Goal: Information Seeking & Learning: Find specific page/section

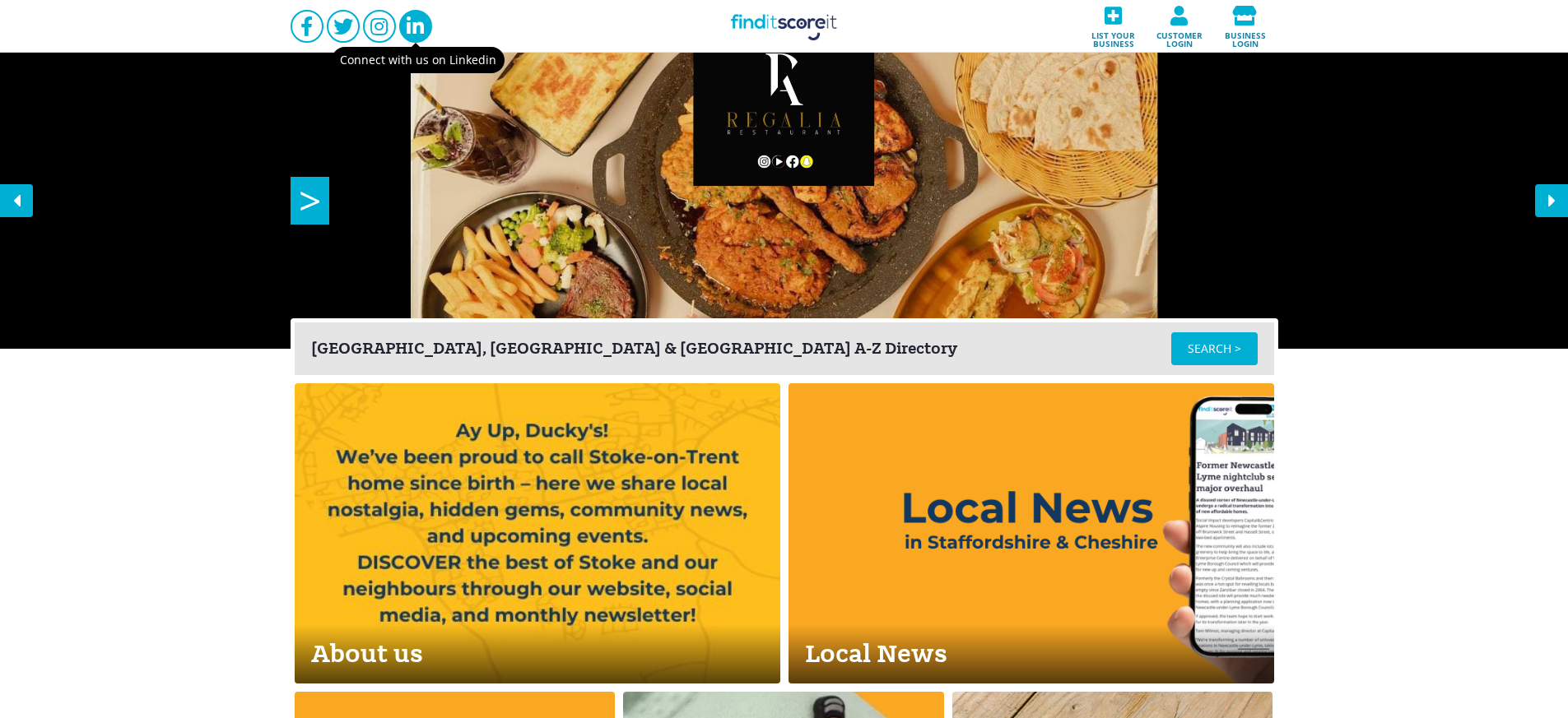
click at [403, 36] on link at bounding box center [416, 26] width 33 height 33
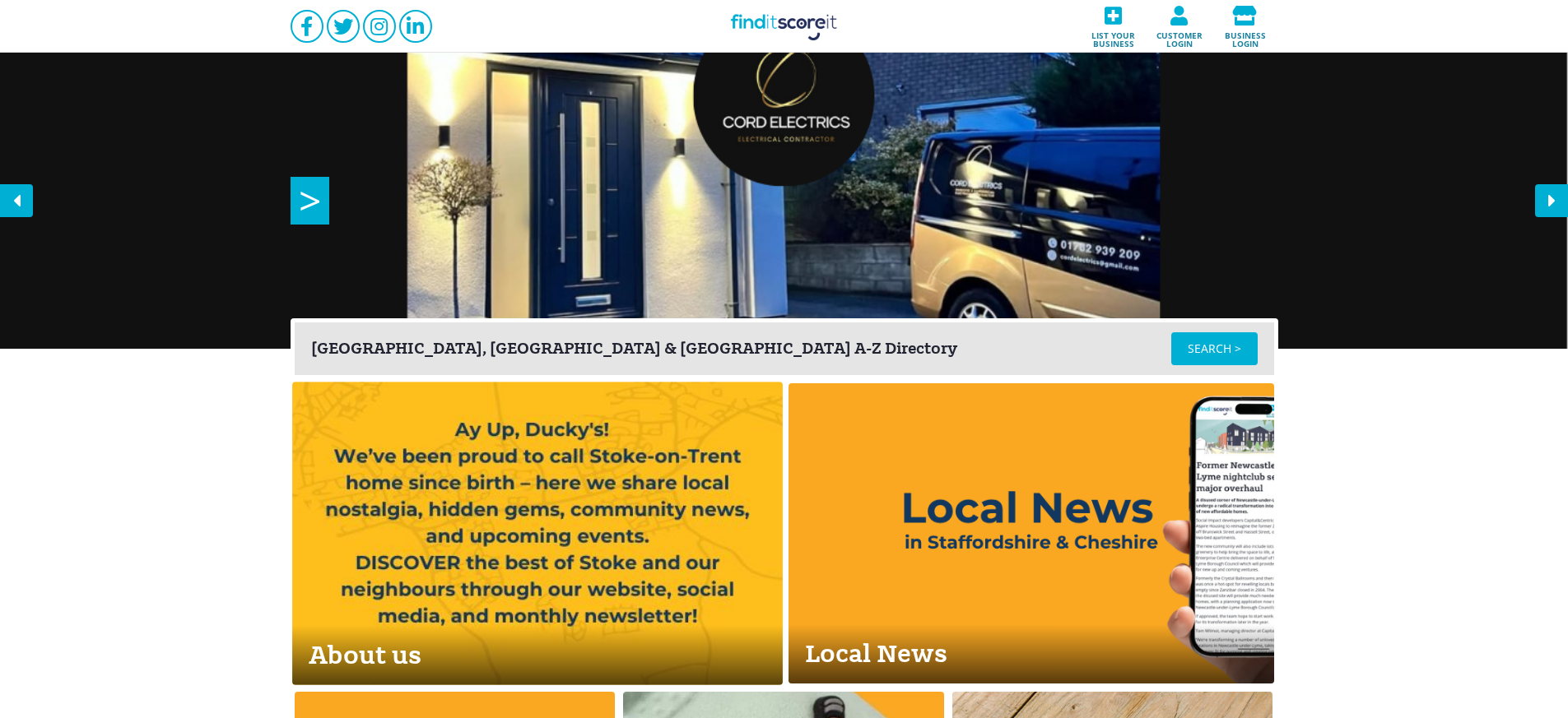
click at [603, 500] on link "About us" at bounding box center [538, 533] width 490 height 303
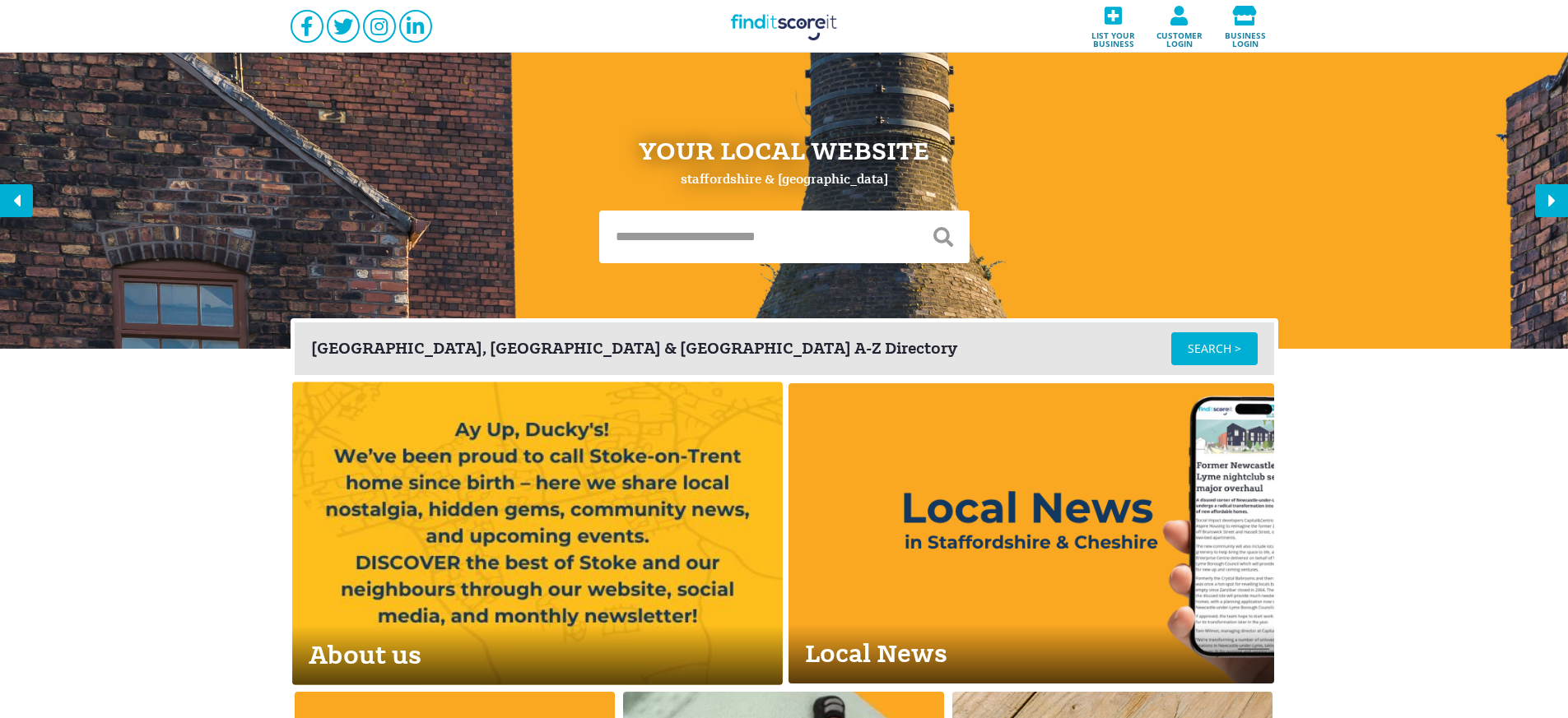
click at [564, 530] on link "About us" at bounding box center [538, 533] width 490 height 303
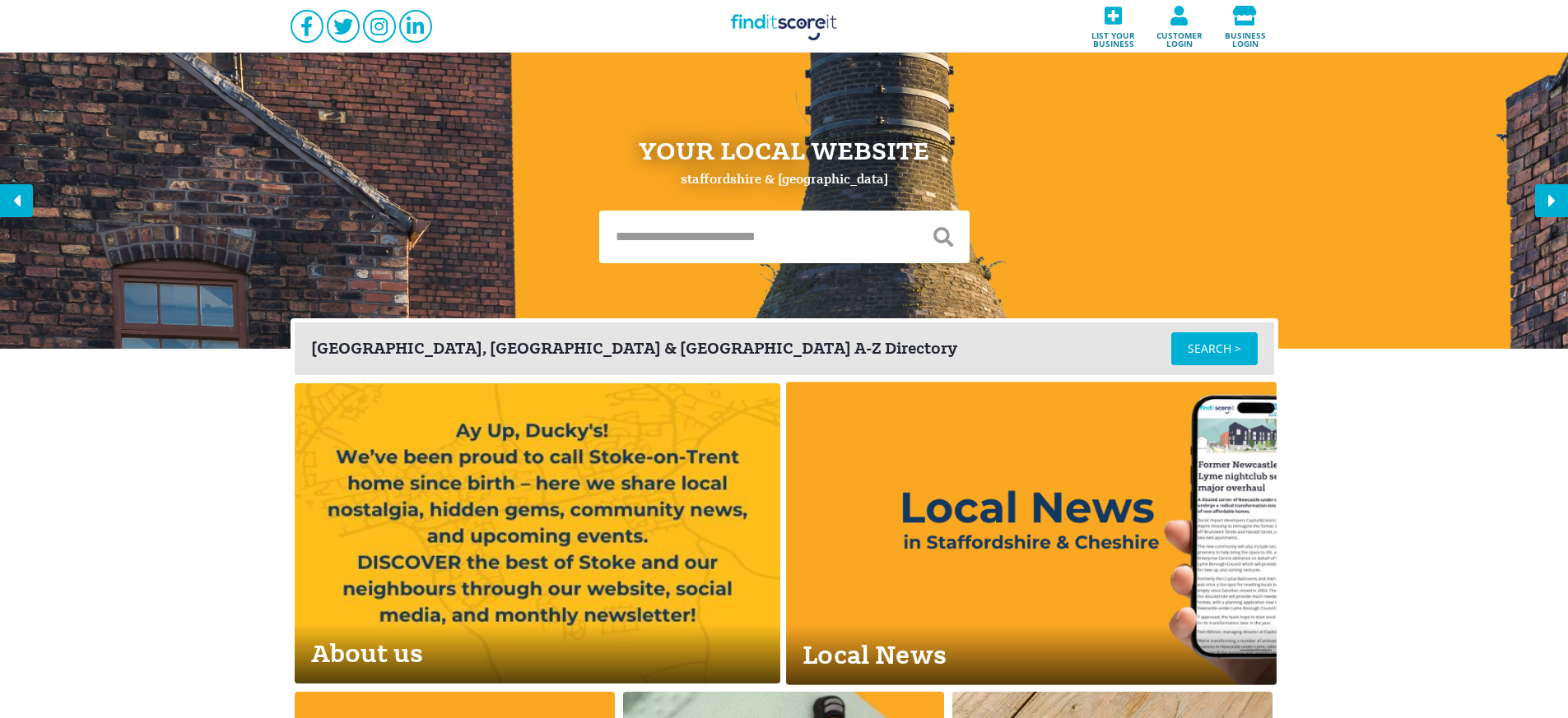
click at [954, 488] on link "Local News" at bounding box center [1031, 533] width 490 height 303
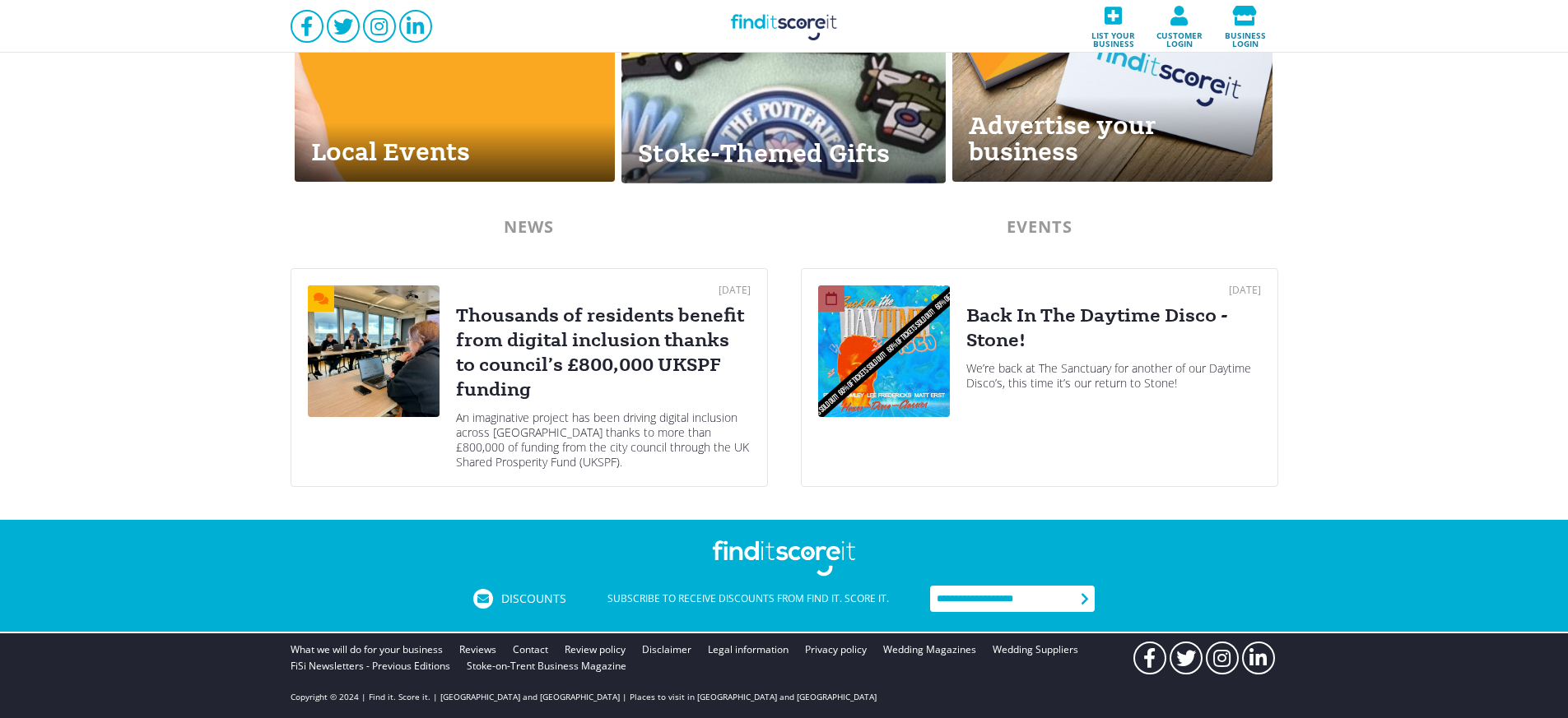
scroll to position [811, 0]
click at [532, 647] on link "Contact" at bounding box center [531, 649] width 36 height 16
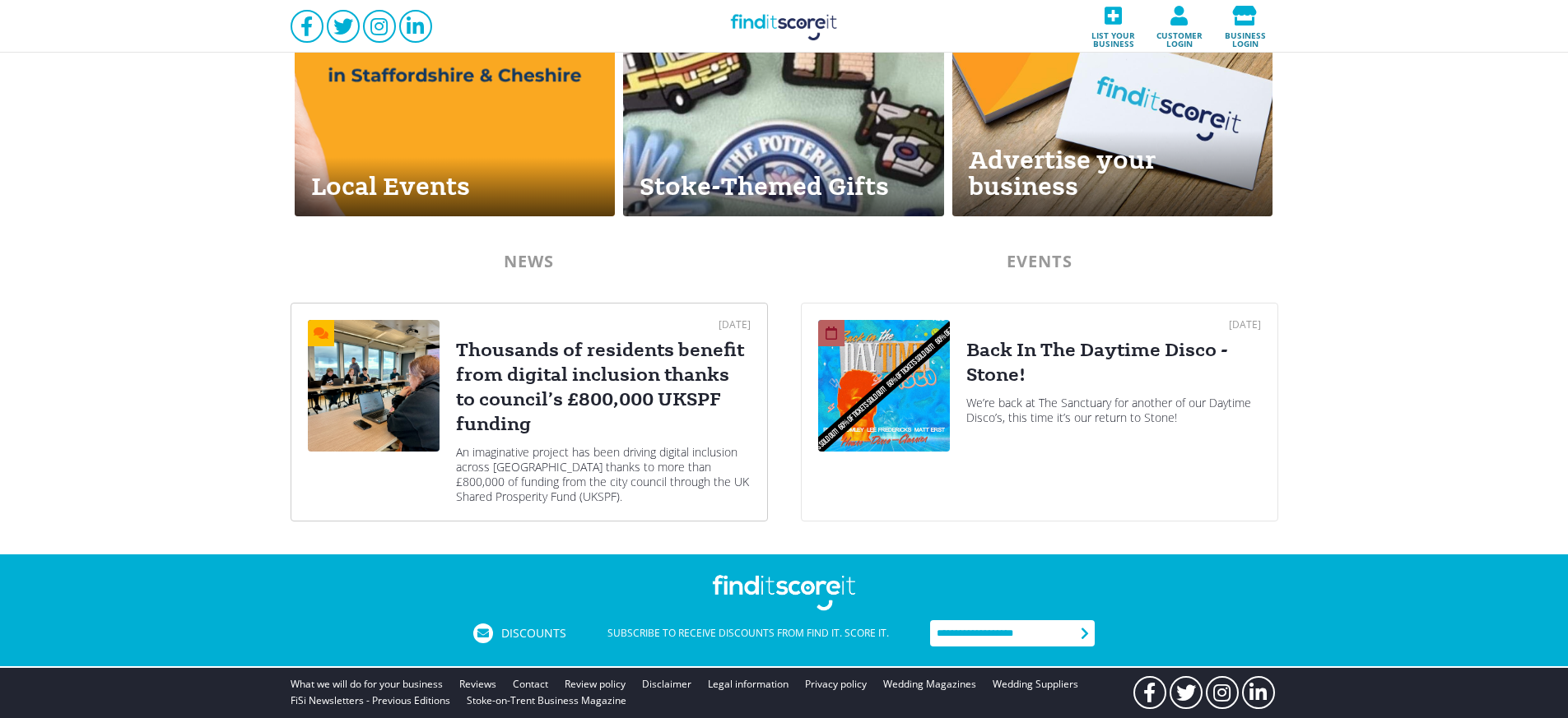
scroll to position [811, 0]
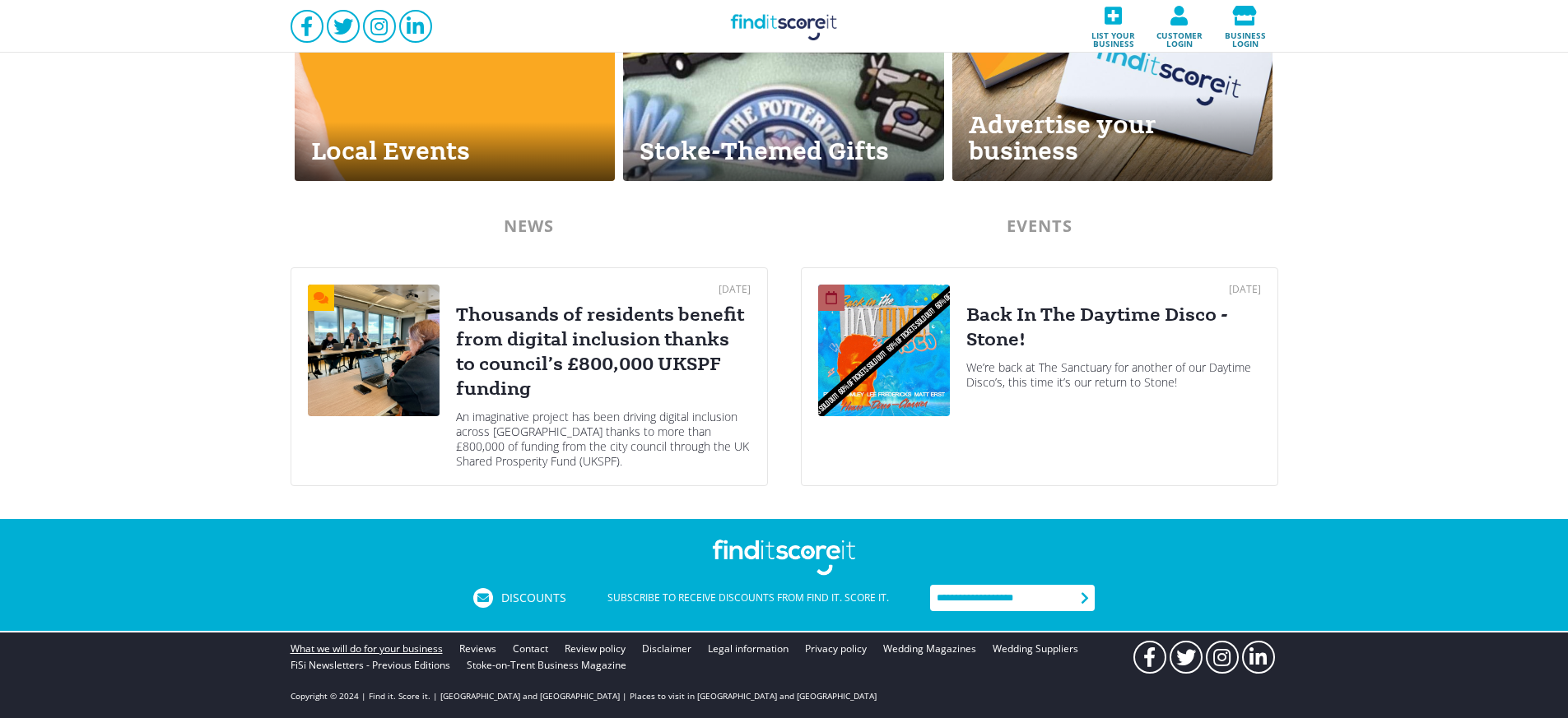
click at [370, 650] on link "What we will do for your business" at bounding box center [366, 649] width 152 height 16
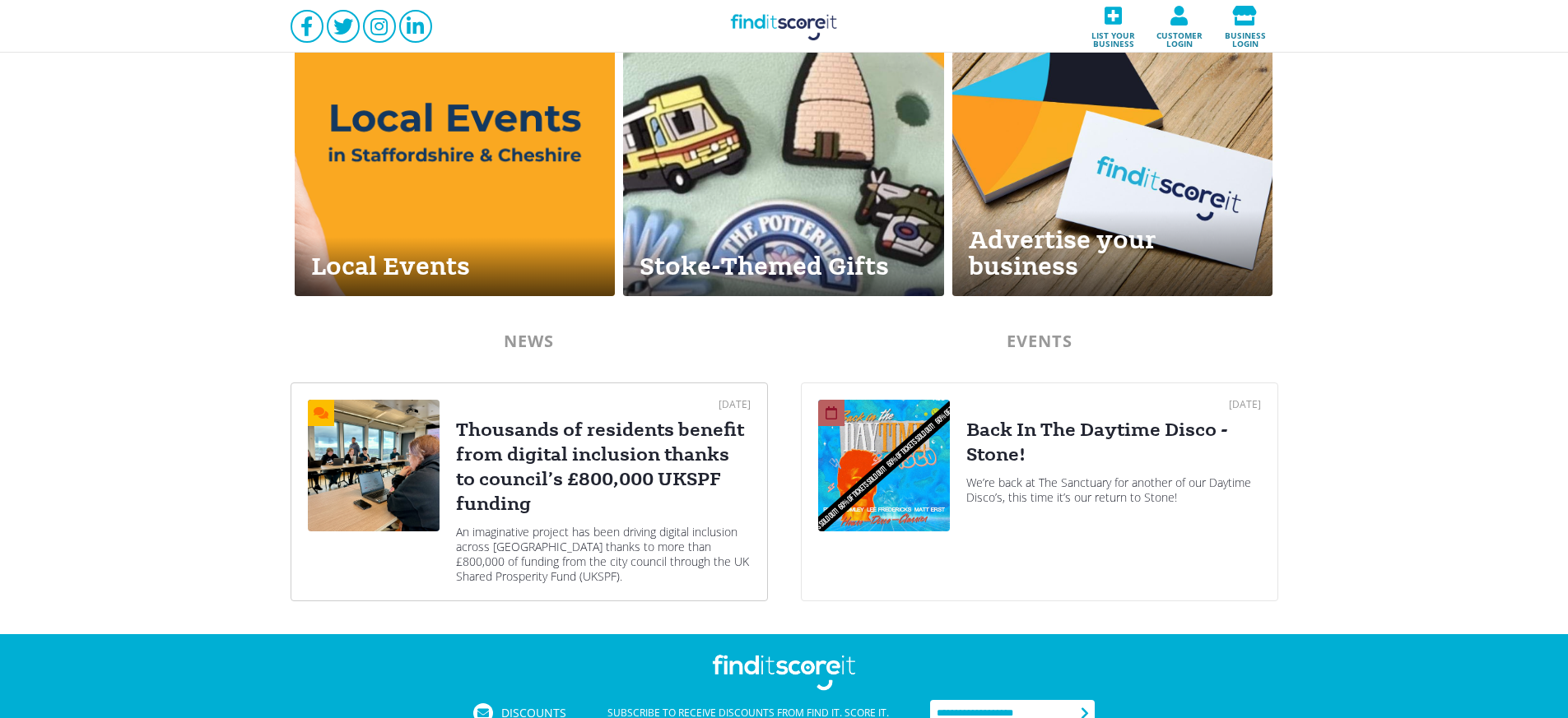
scroll to position [811, 0]
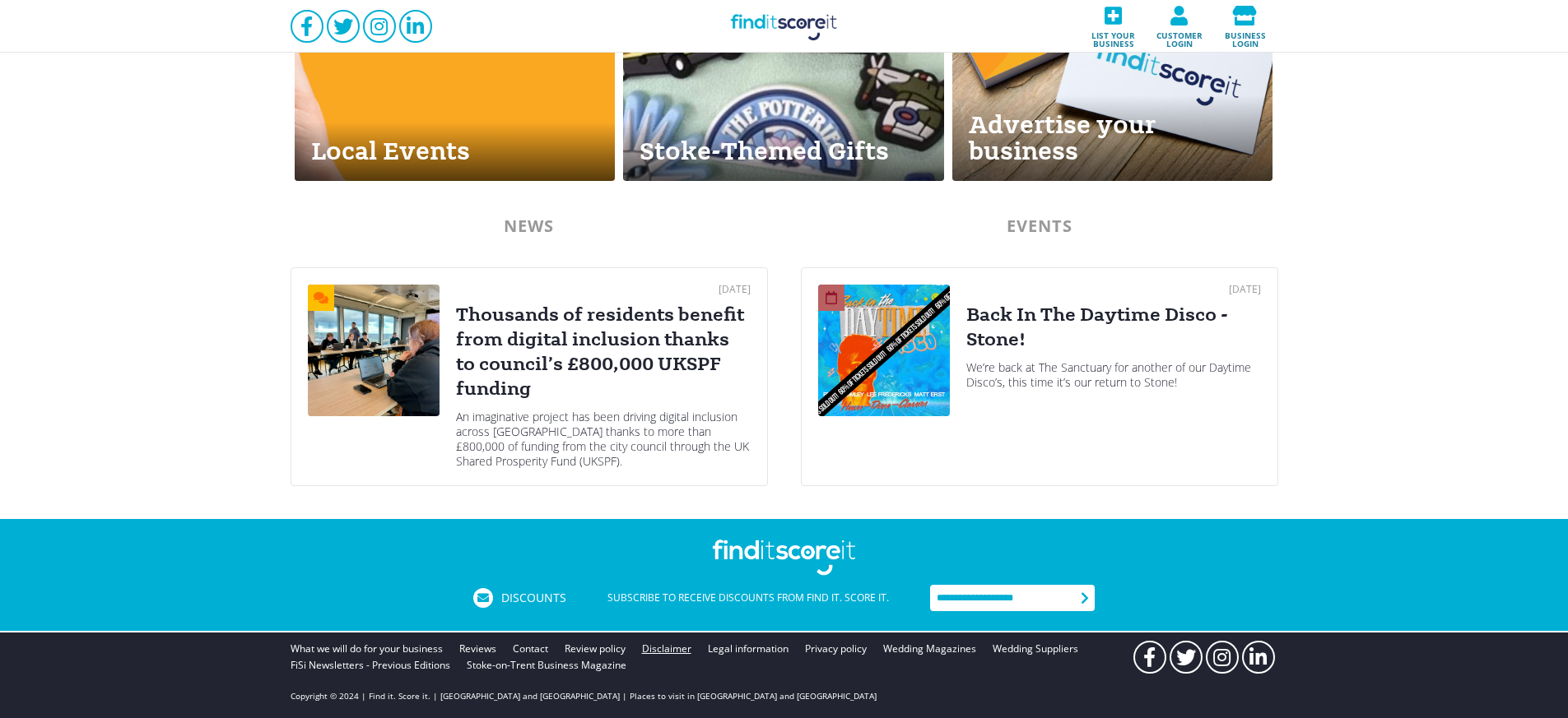
click at [667, 645] on link "Disclaimer" at bounding box center [666, 649] width 49 height 16
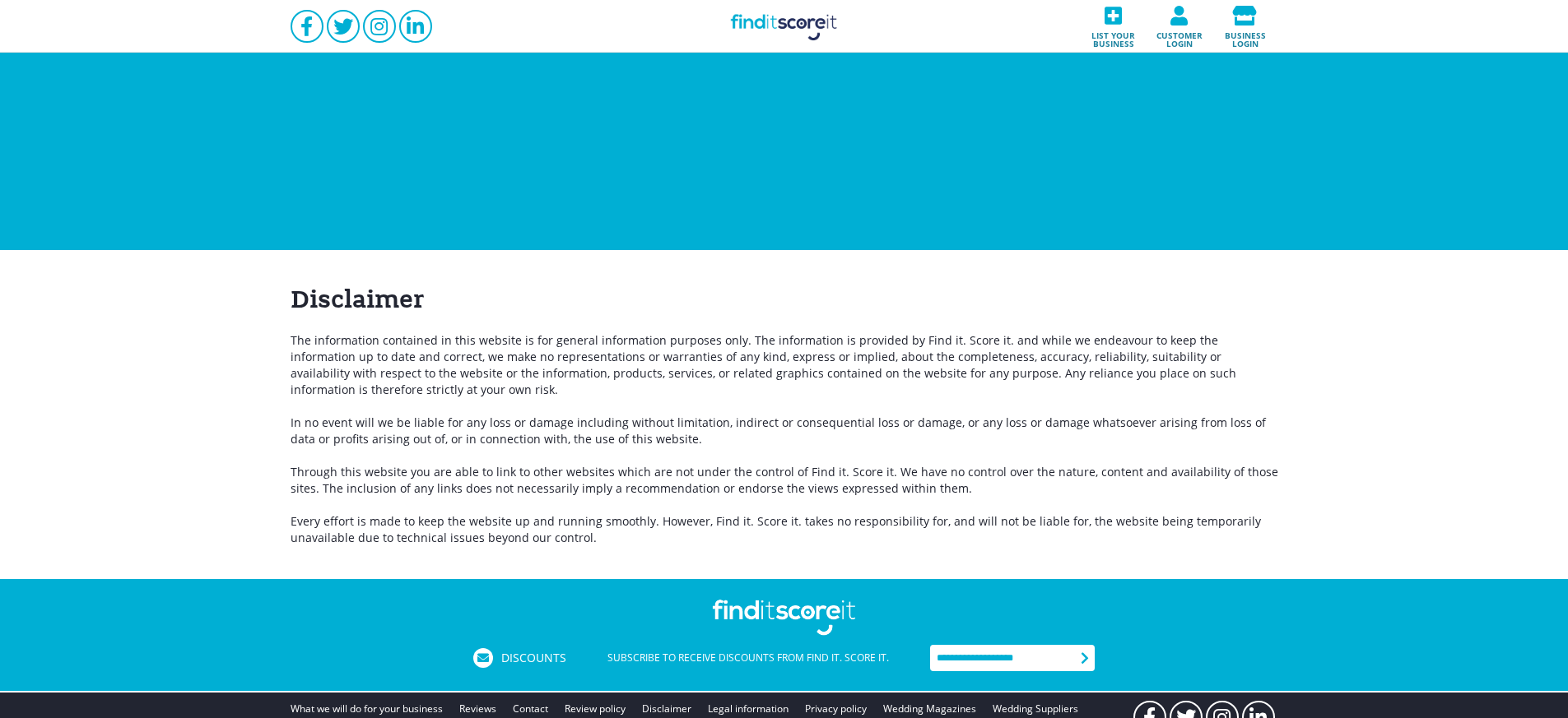
click at [751, 26] on link "Find it Score it" at bounding box center [784, 26] width 165 height 53
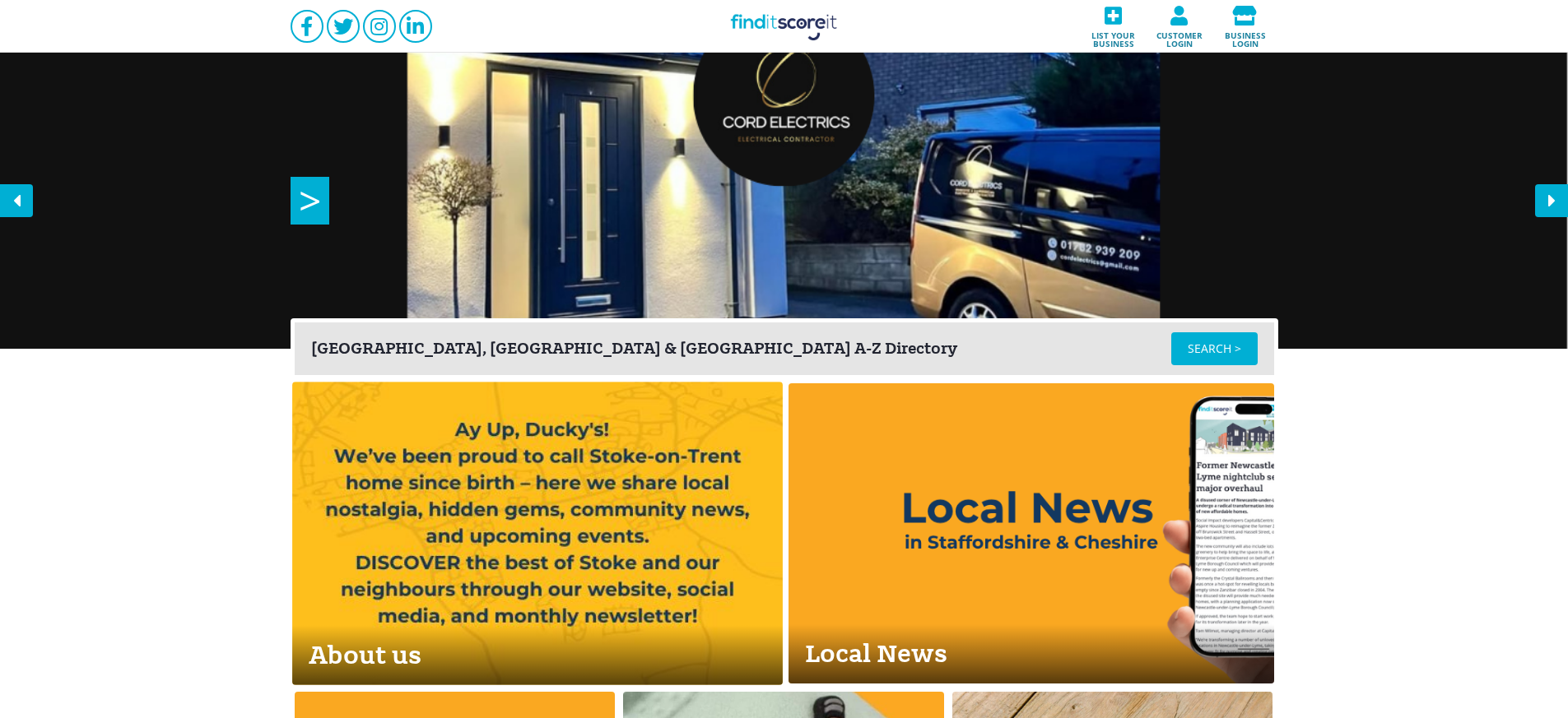
click at [578, 446] on link "About us" at bounding box center [538, 533] width 490 height 303
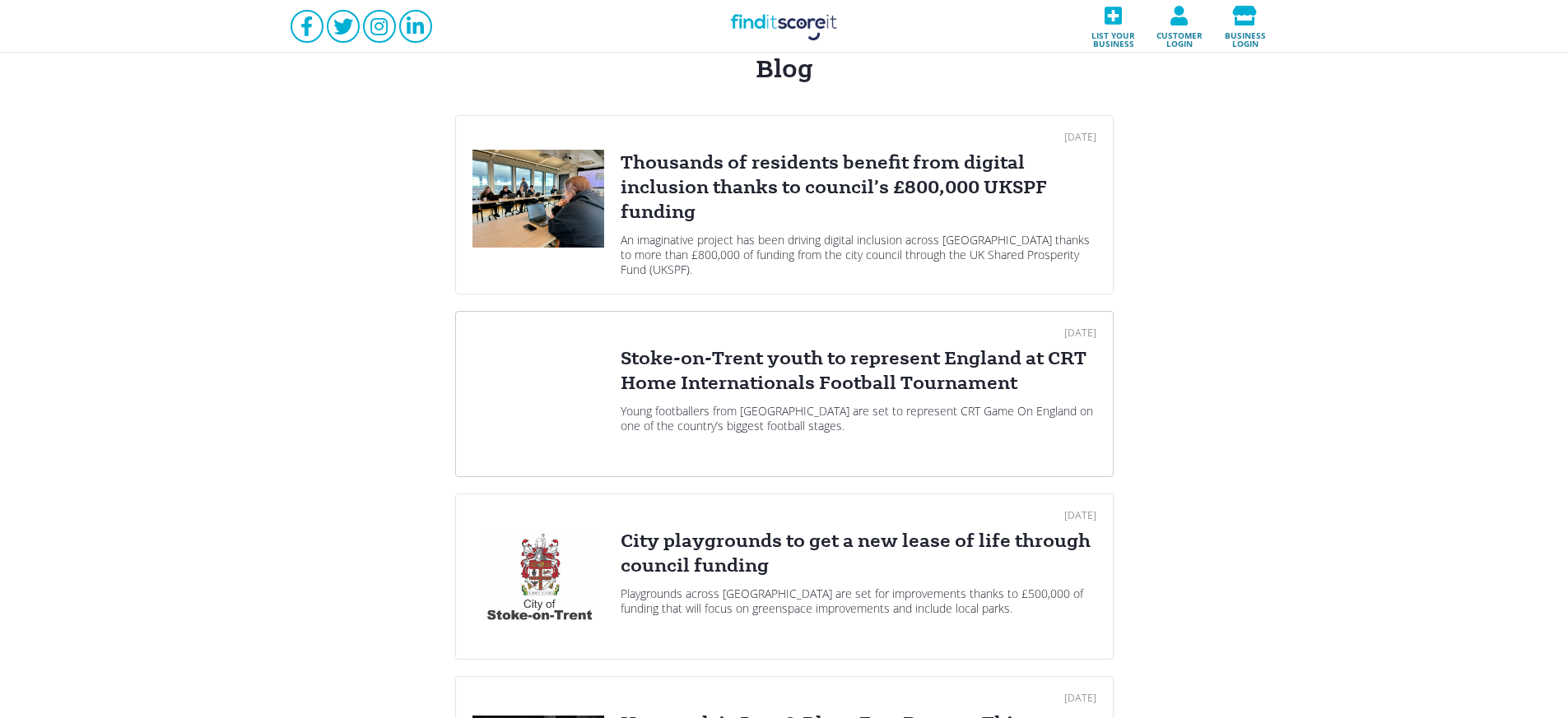
scroll to position [159, 0]
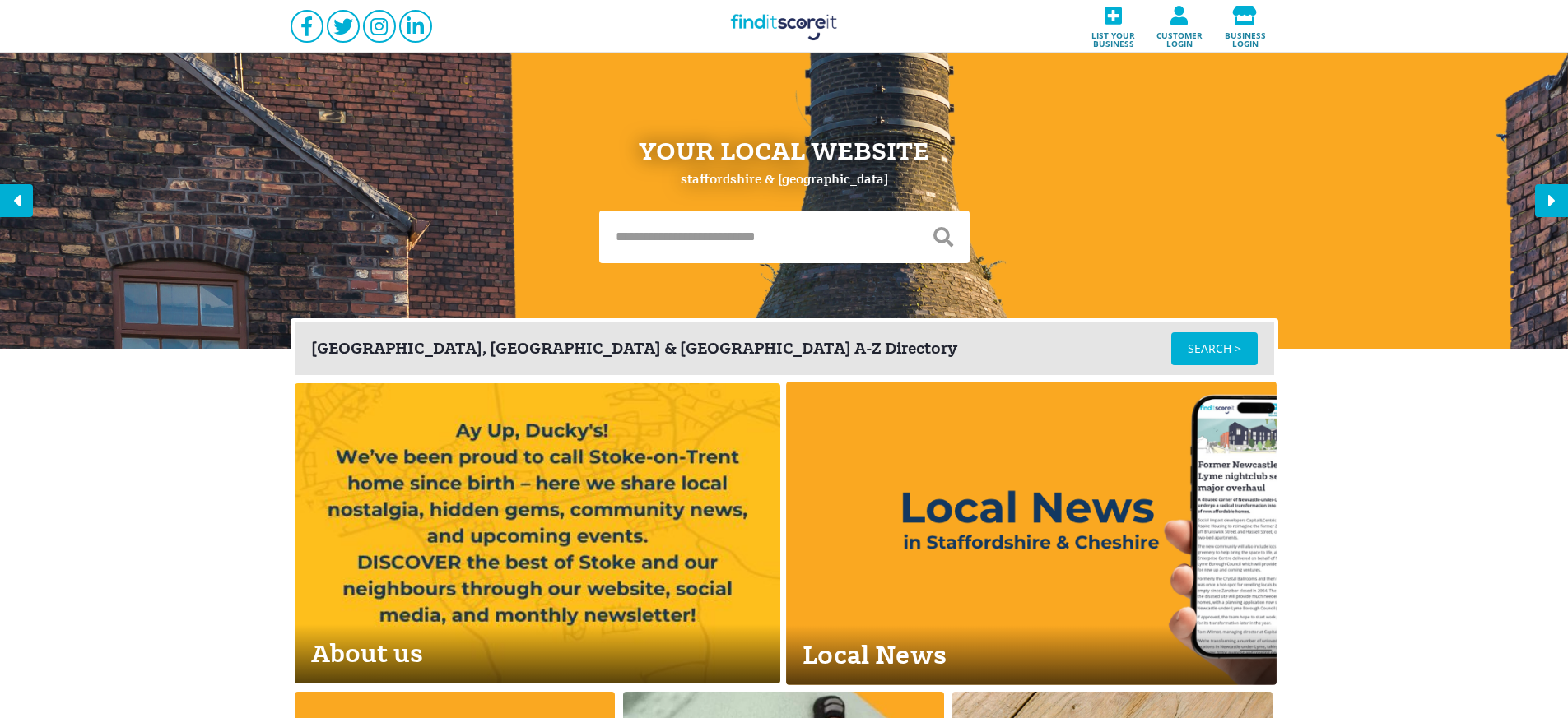
click at [920, 466] on link "Local News" at bounding box center [1031, 533] width 490 height 303
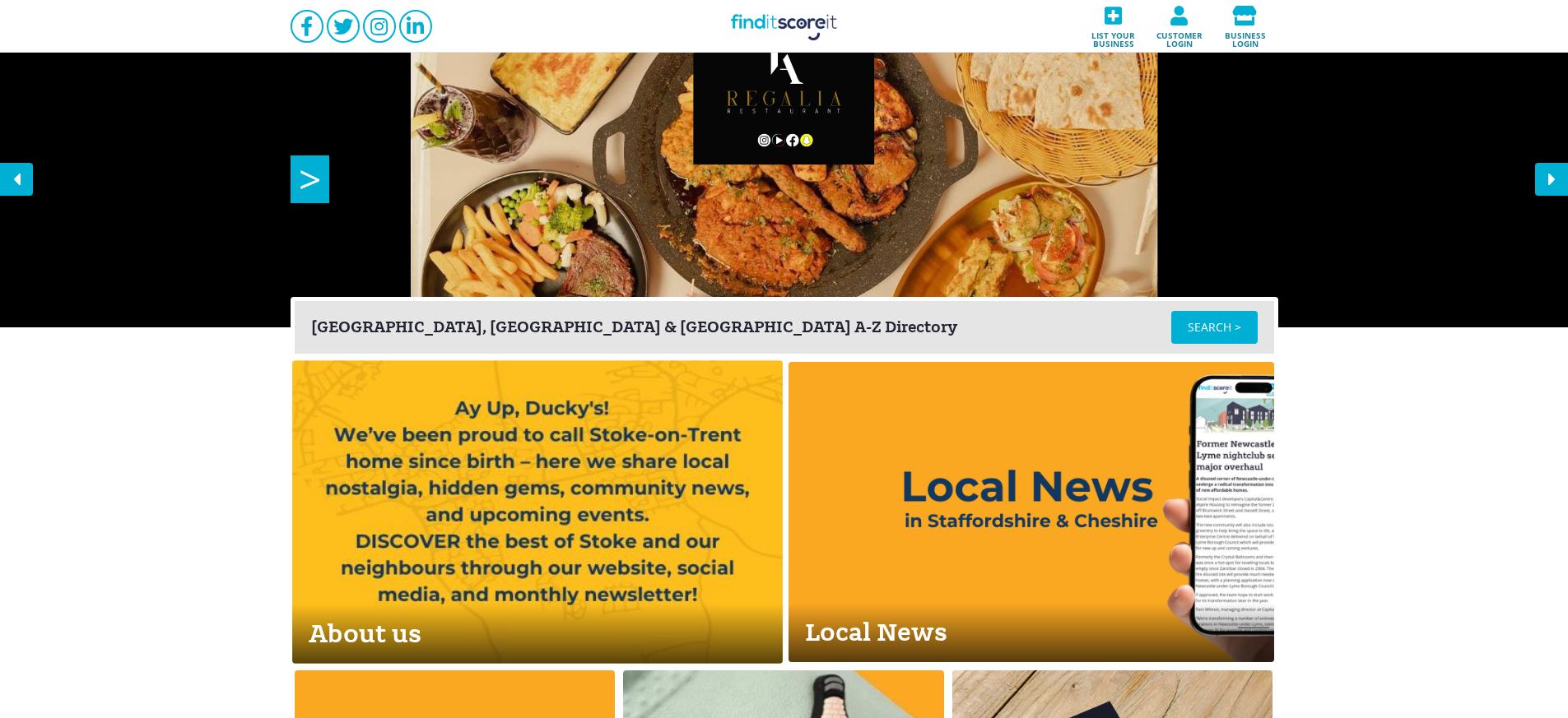
scroll to position [290, 0]
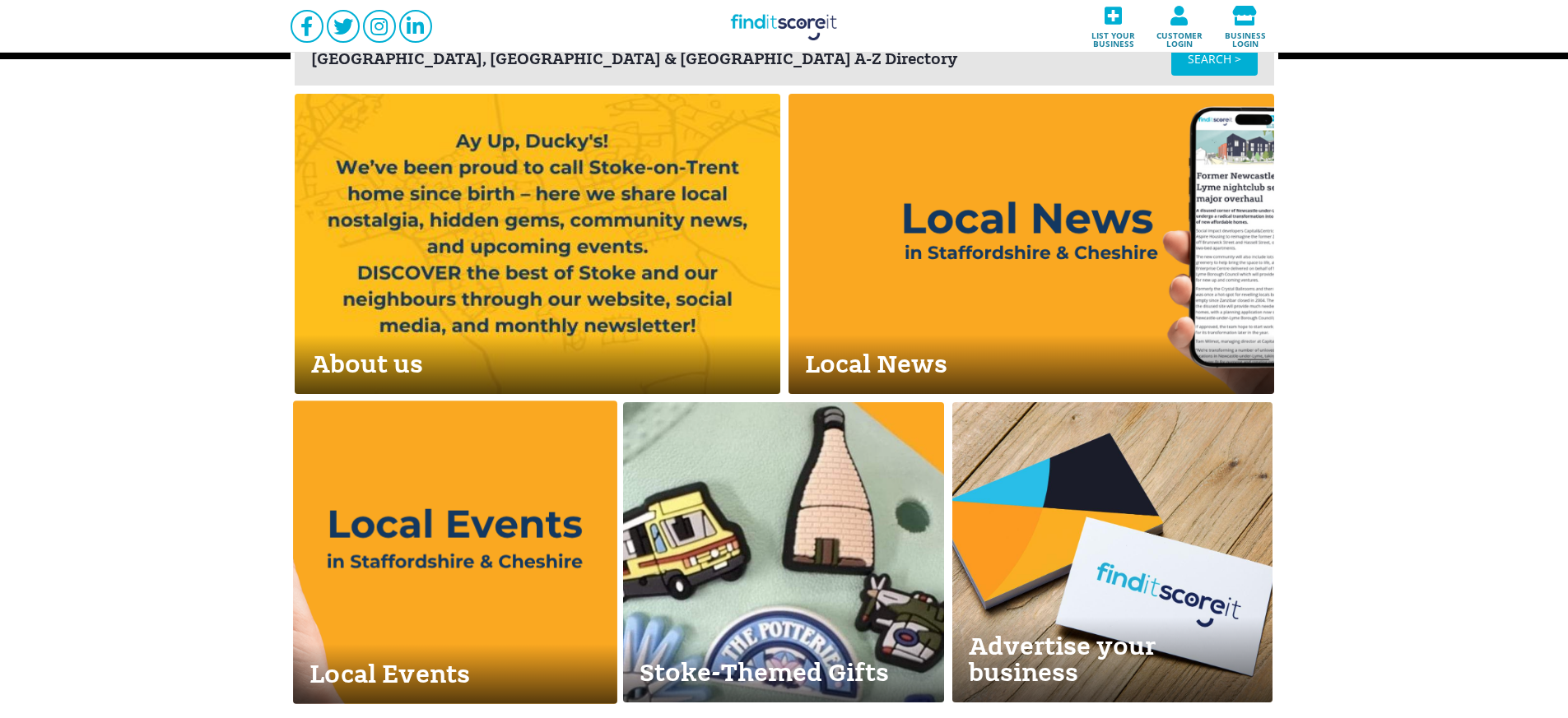
click at [482, 480] on link "Local Events" at bounding box center [454, 552] width 324 height 303
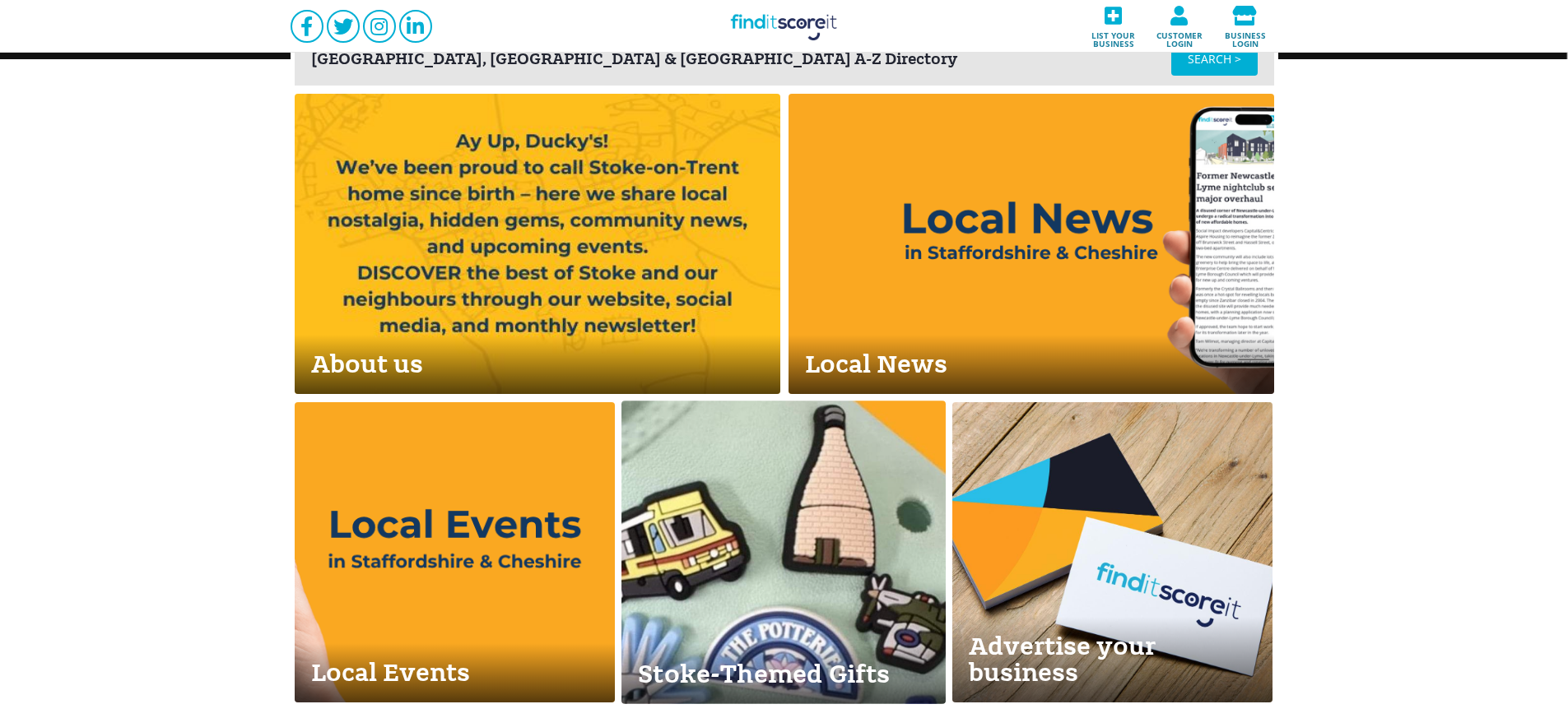
click at [736, 472] on link "Stoke-Themed Gifts" at bounding box center [783, 552] width 324 height 303
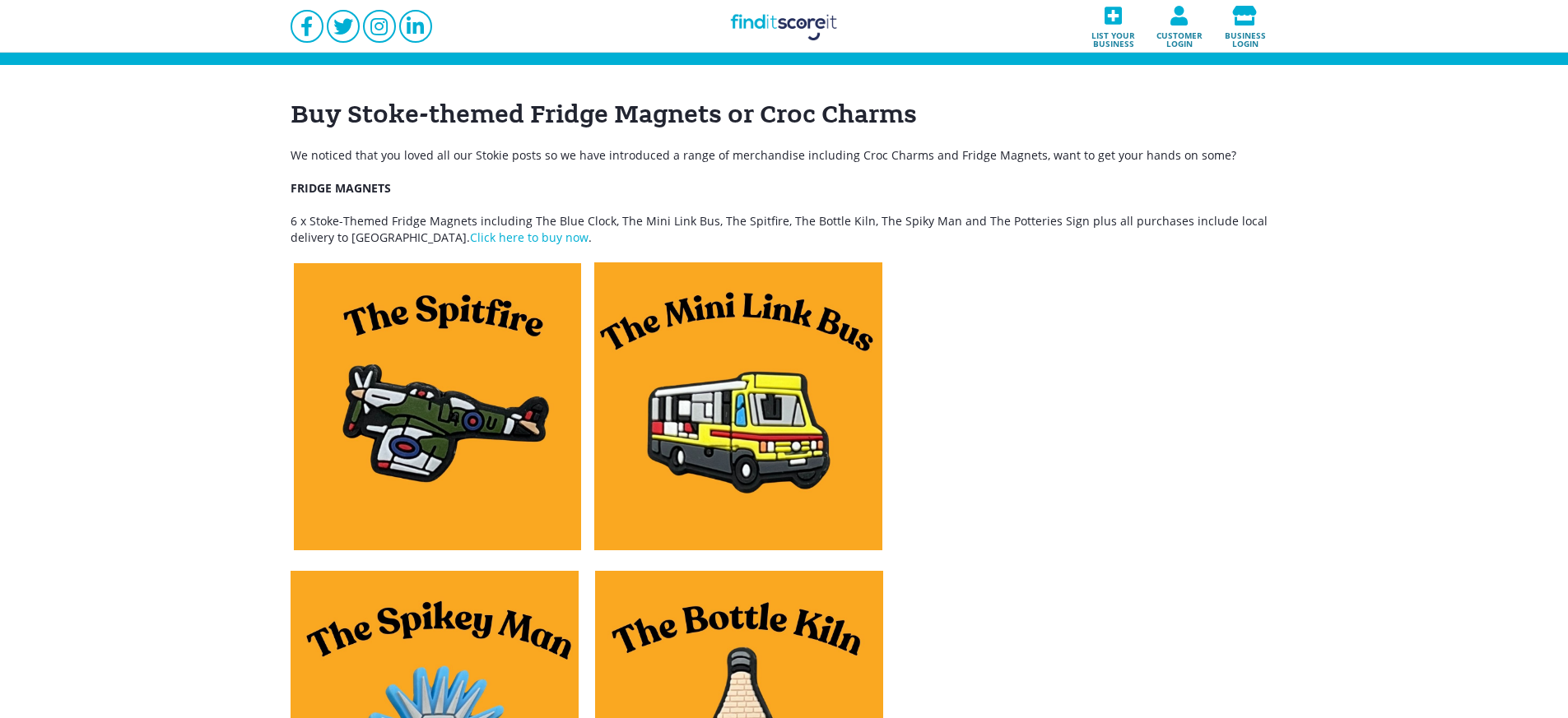
scroll to position [185, 0]
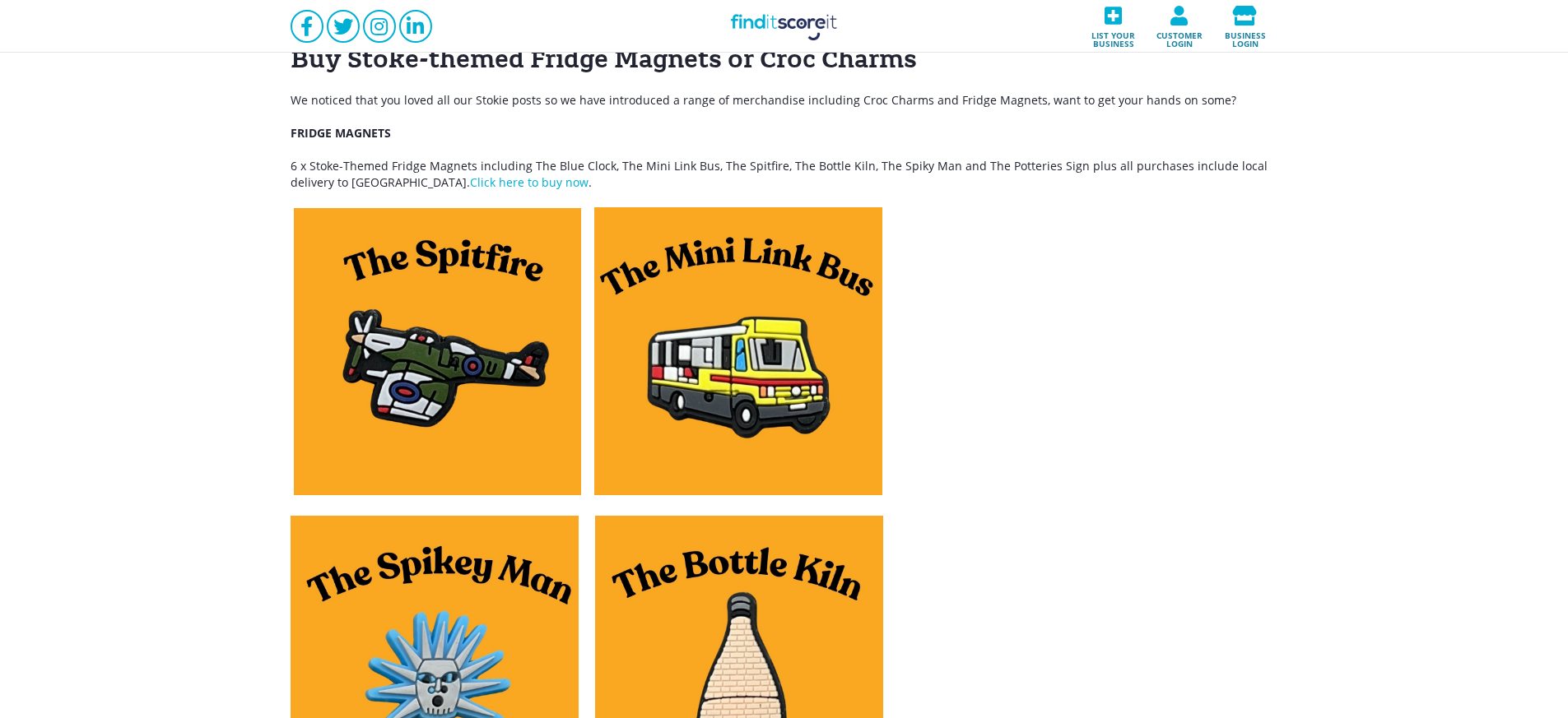
scroll to position [0, 0]
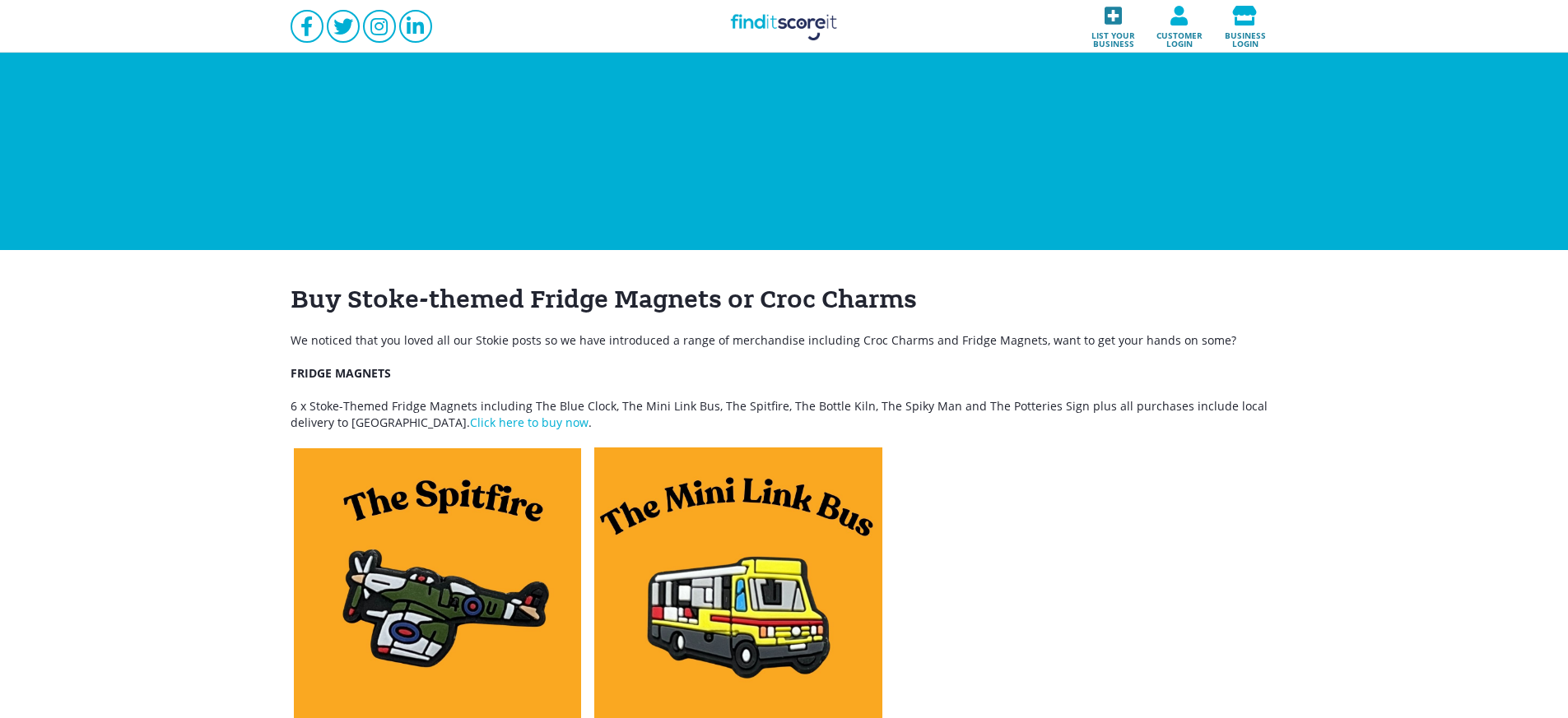
click at [1113, 5] on icon at bounding box center [1113, 15] width 56 height 20
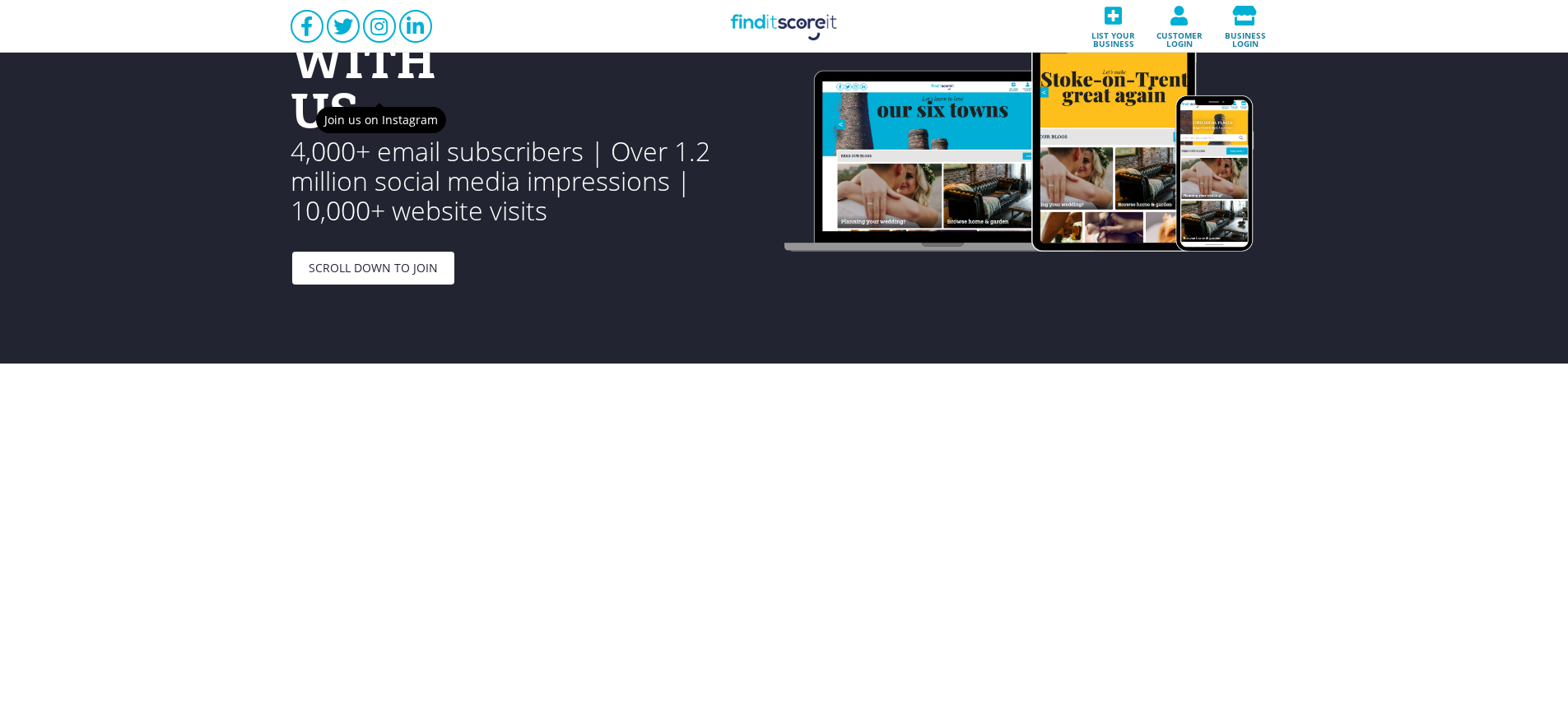
scroll to position [86, 0]
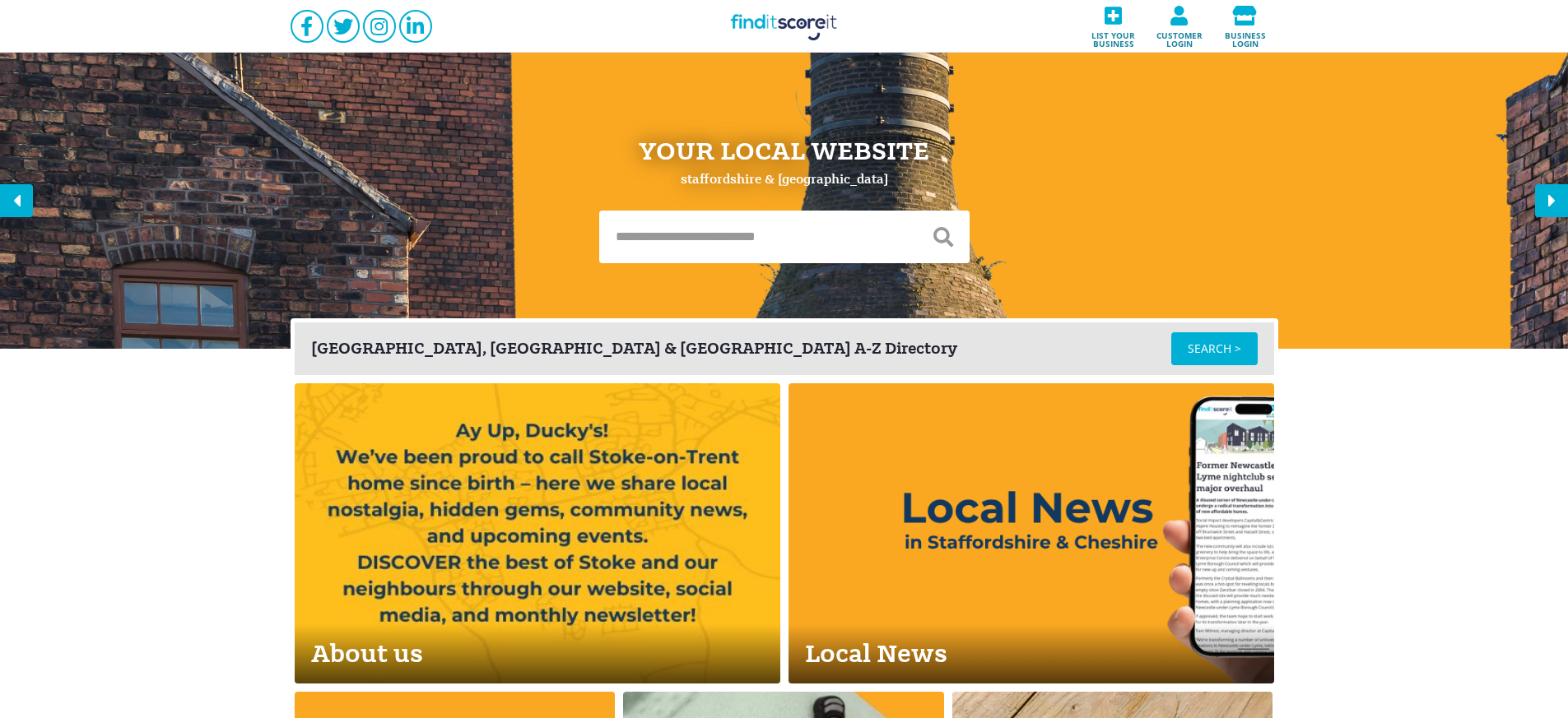
click at [663, 237] on input "text" at bounding box center [758, 237] width 318 height 53
type input "**********"
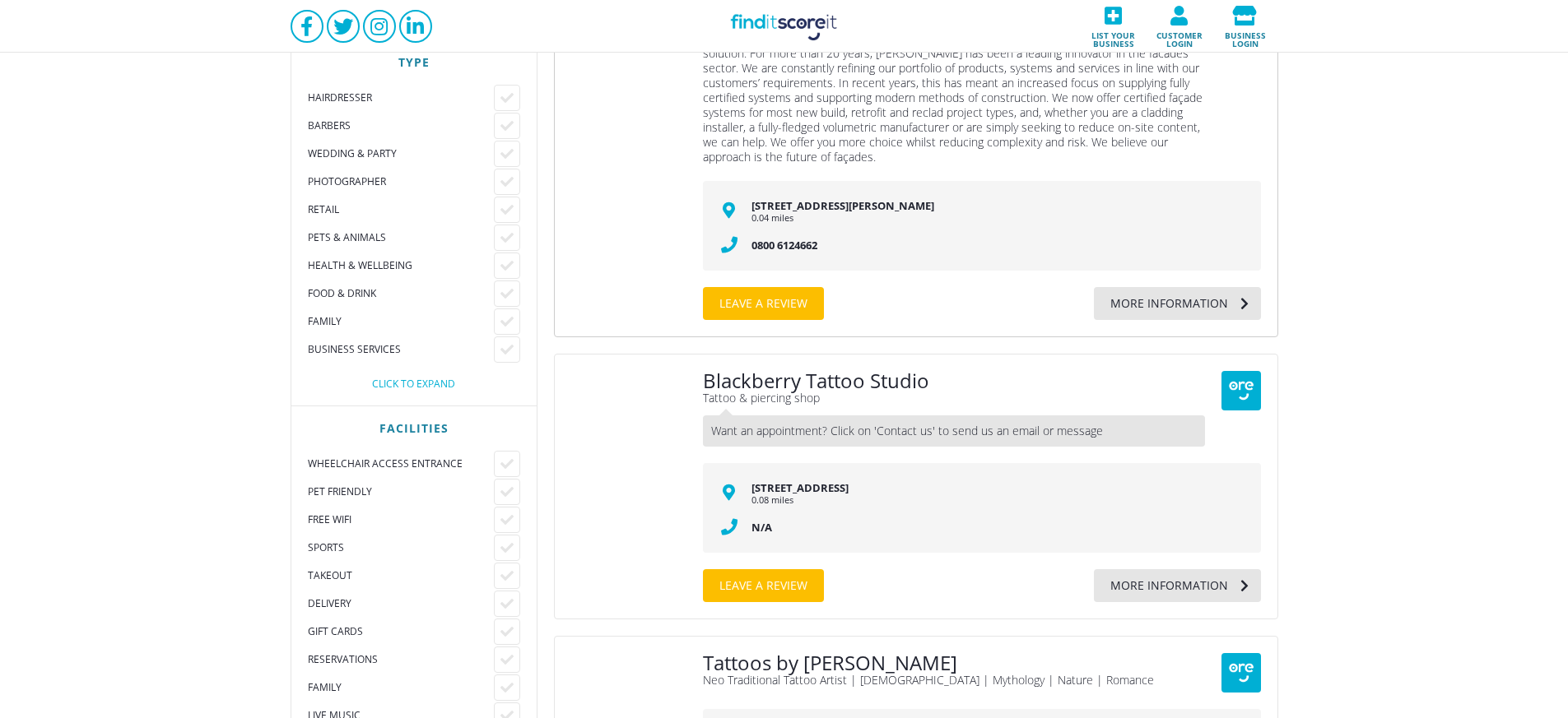
scroll to position [1, 0]
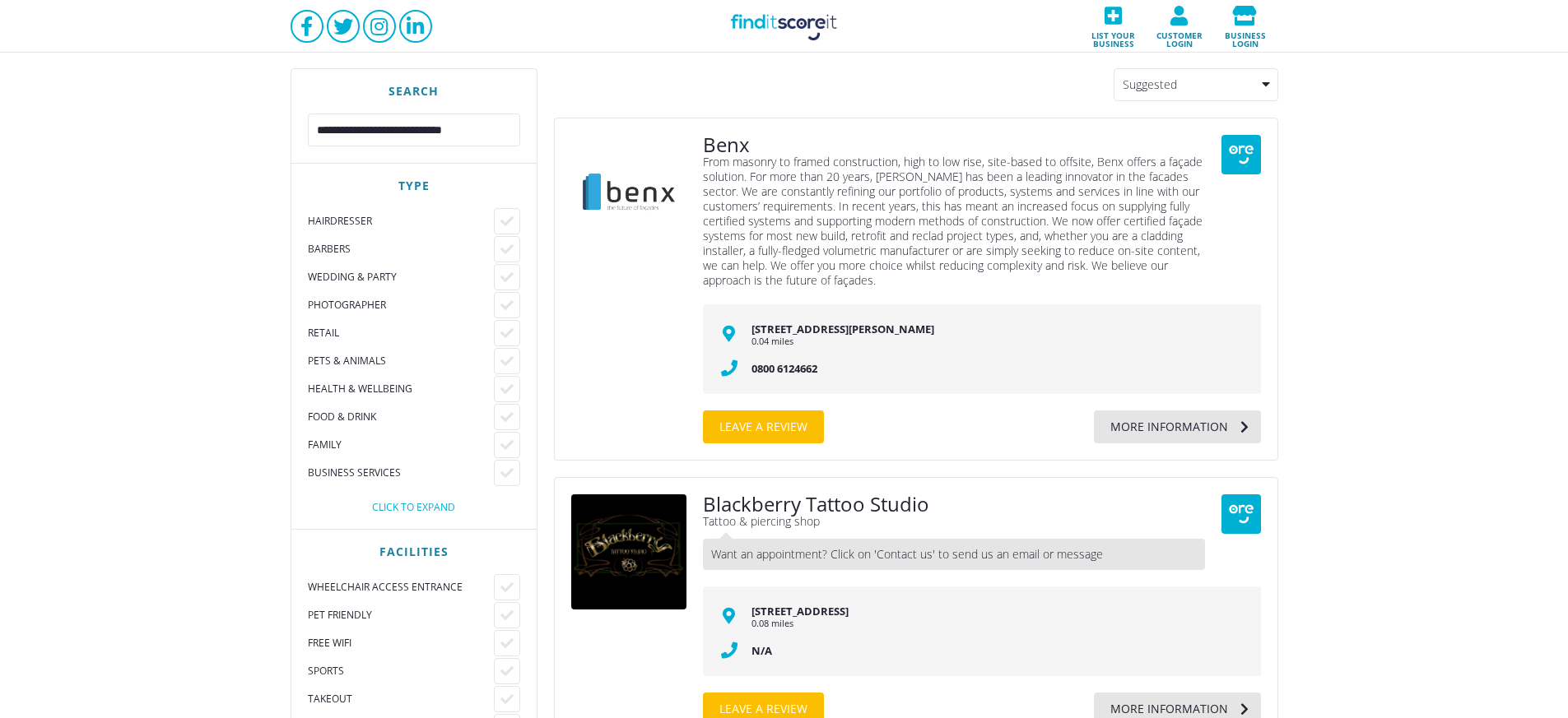
click at [780, 22] on link "Find it Score it" at bounding box center [784, 26] width 165 height 53
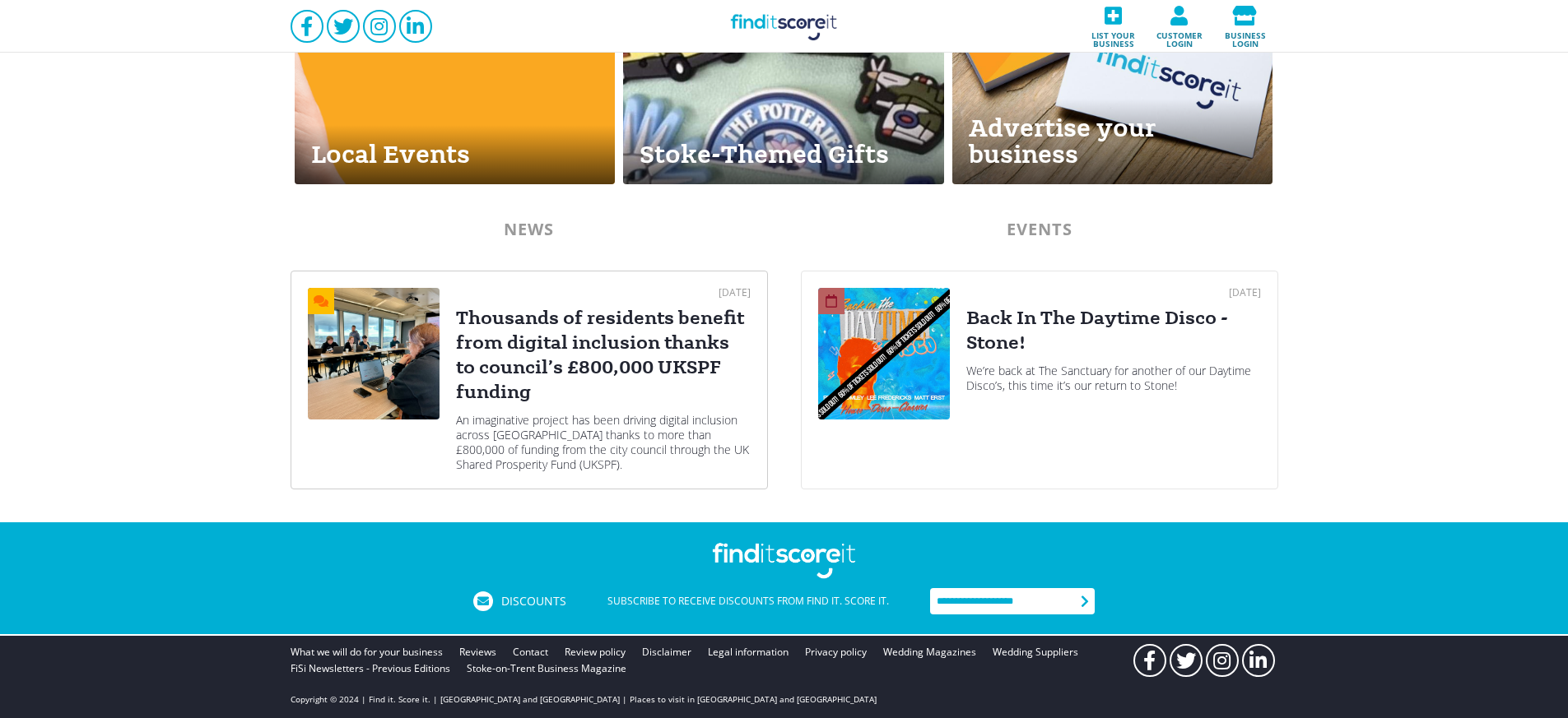
scroll to position [808, 0]
